Goal: Information Seeking & Learning: Learn about a topic

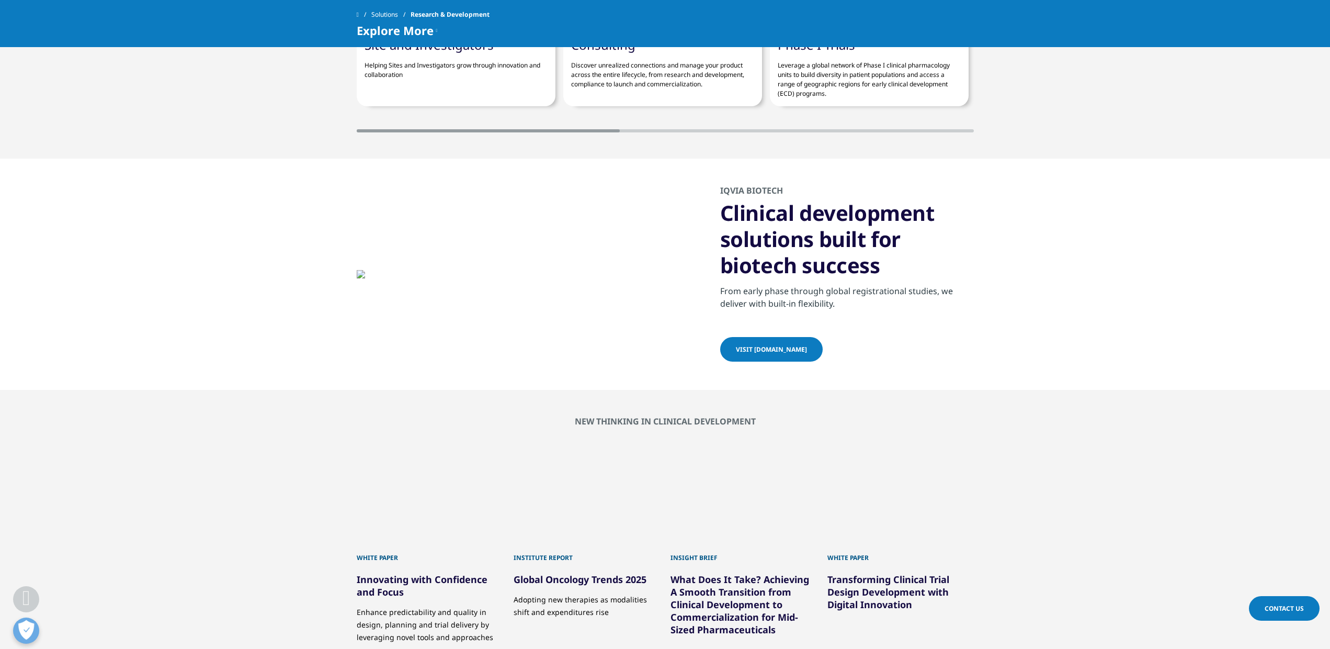
scroll to position [3619, 0]
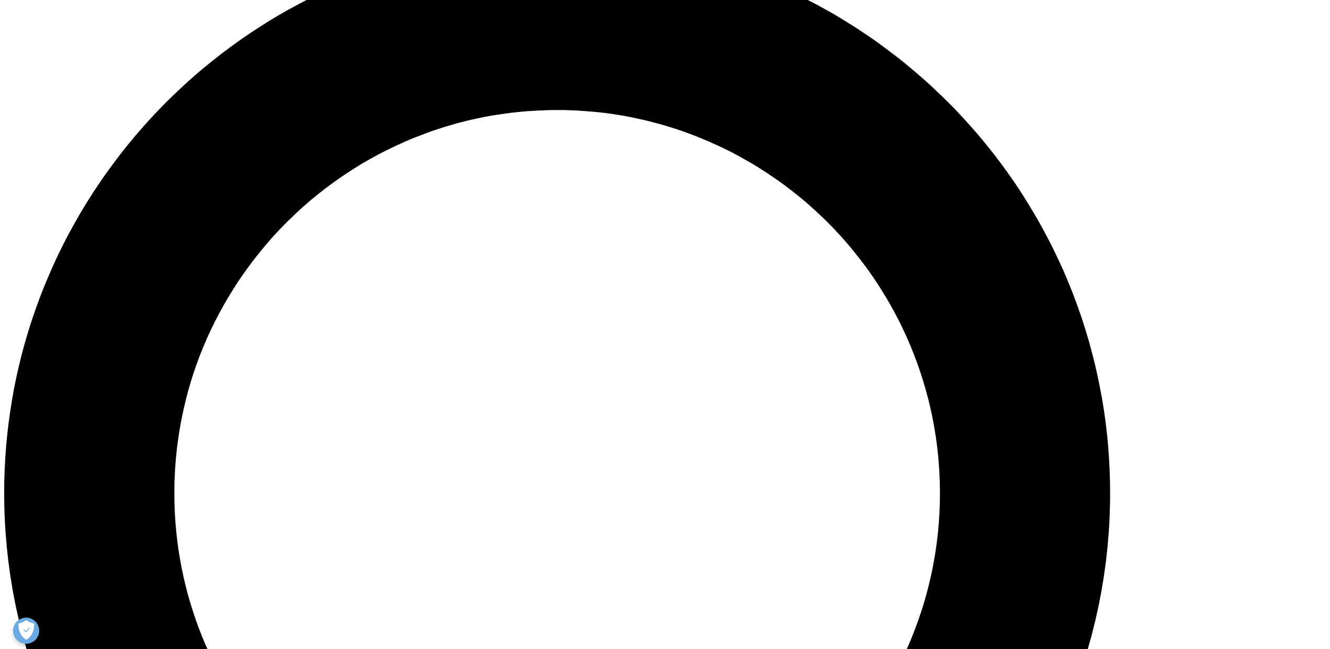
scroll to position [1396, 0]
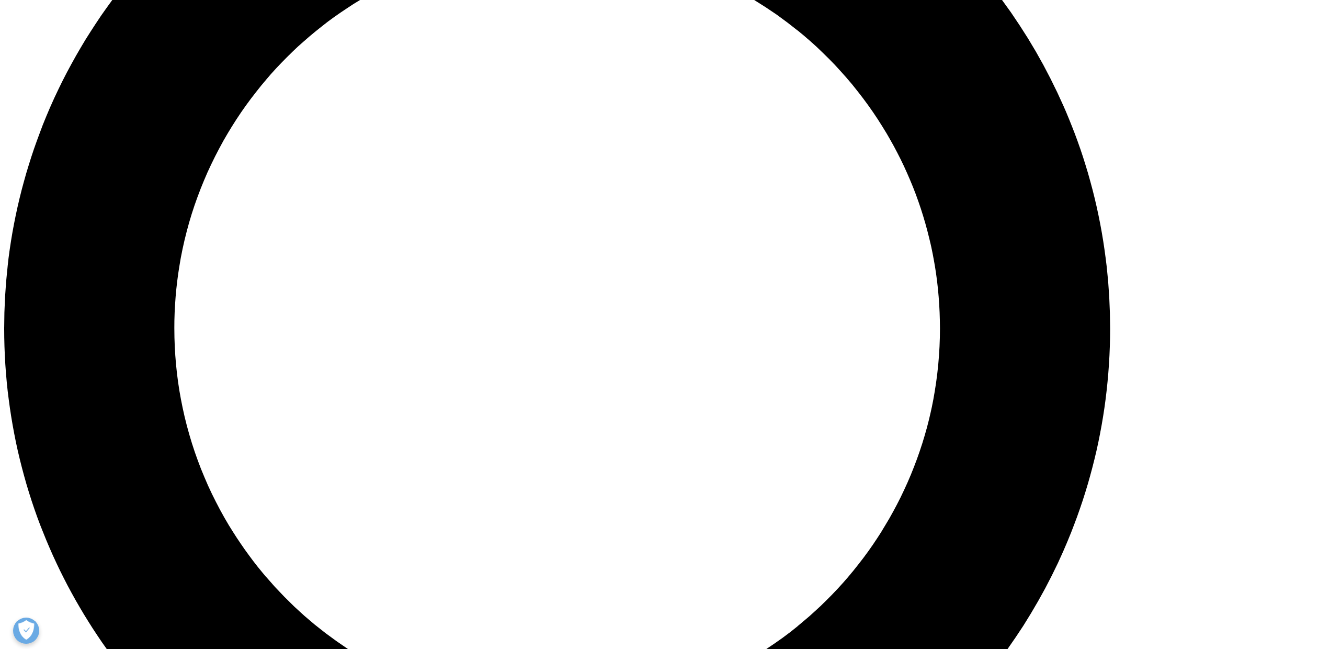
scroll to position [1609, 0]
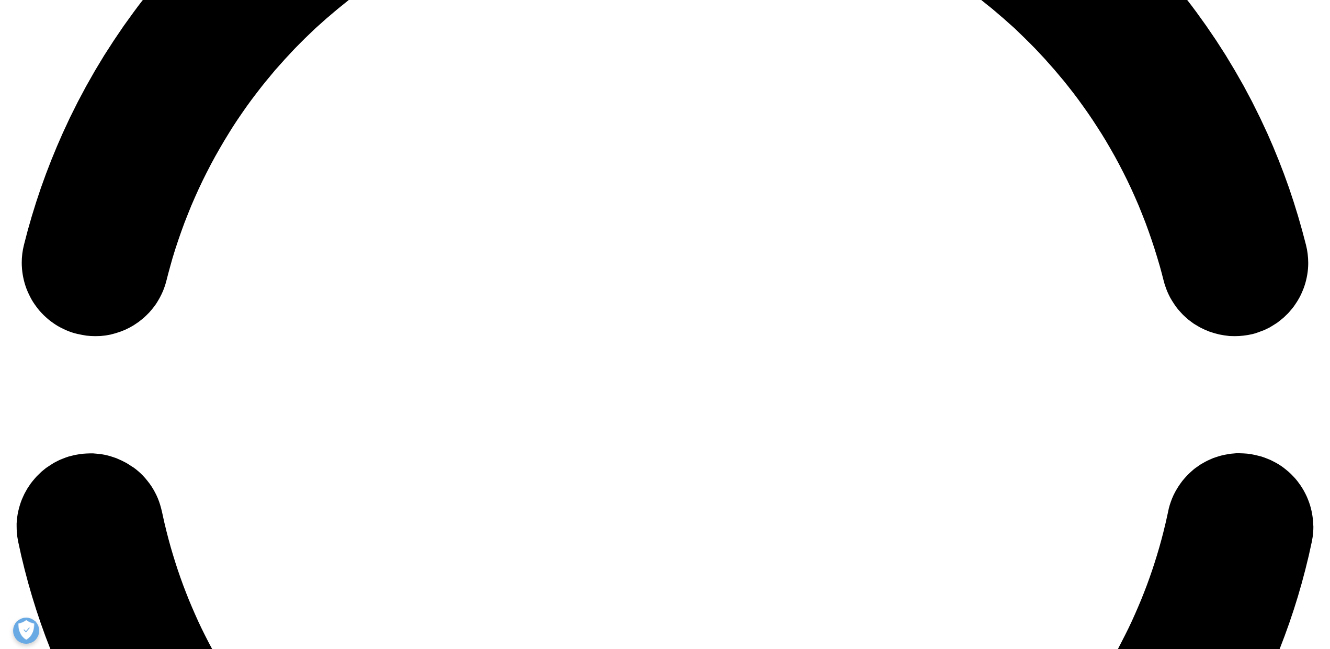
scroll to position [3019, 0]
